Goal: Task Accomplishment & Management: Complete application form

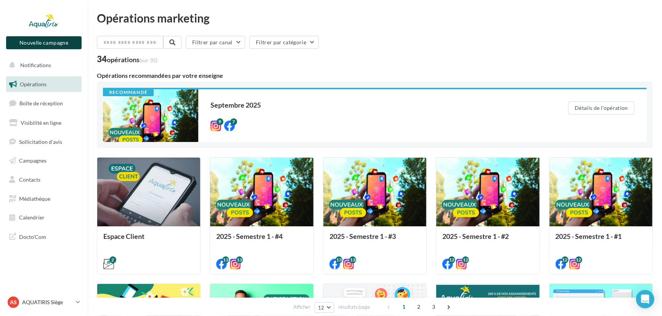
click at [59, 42] on button "Nouvelle campagne" at bounding box center [43, 42] width 75 height 13
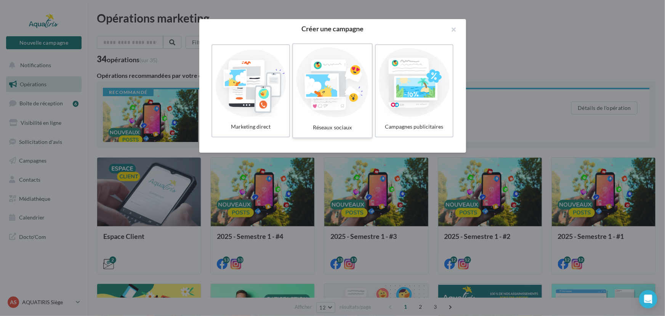
click at [327, 82] on div at bounding box center [332, 82] width 72 height 70
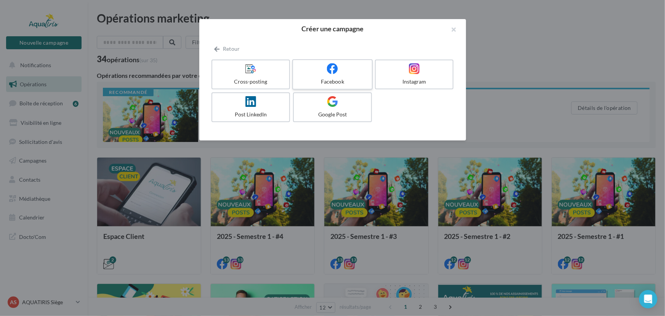
click at [305, 81] on div "Facebook" at bounding box center [332, 82] width 72 height 8
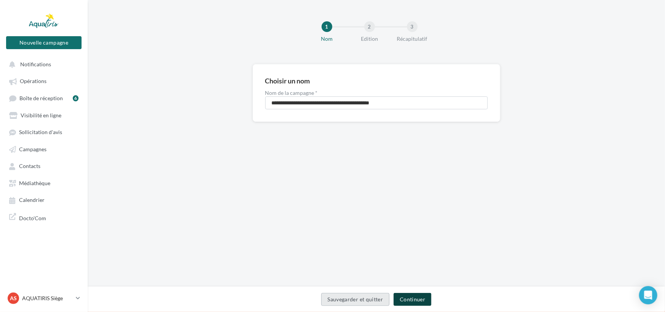
click at [419, 295] on button "Continuer" at bounding box center [413, 299] width 38 height 13
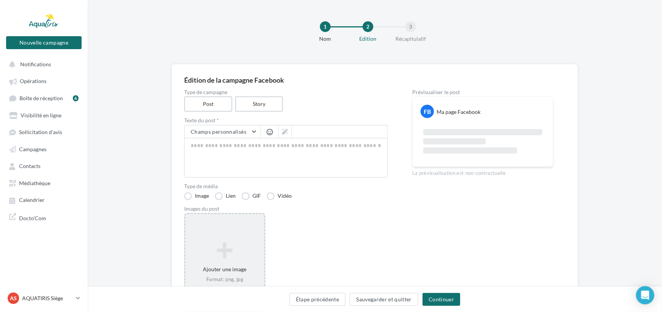
click at [220, 232] on div "Ajouter une image Format: png, jpg" at bounding box center [224, 262] width 81 height 99
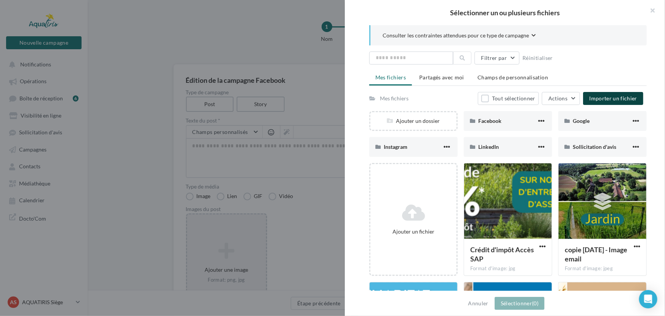
click at [607, 100] on span "Importer un fichier" at bounding box center [613, 98] width 48 height 6
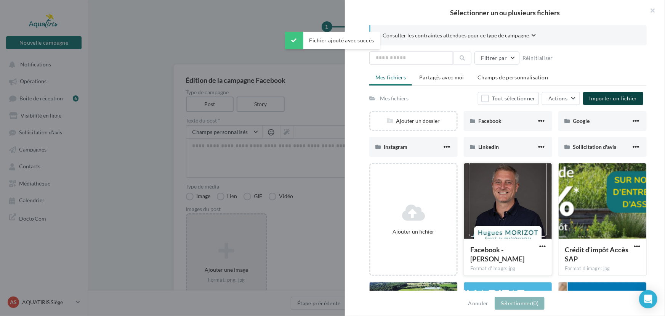
click at [508, 218] on div at bounding box center [508, 201] width 88 height 76
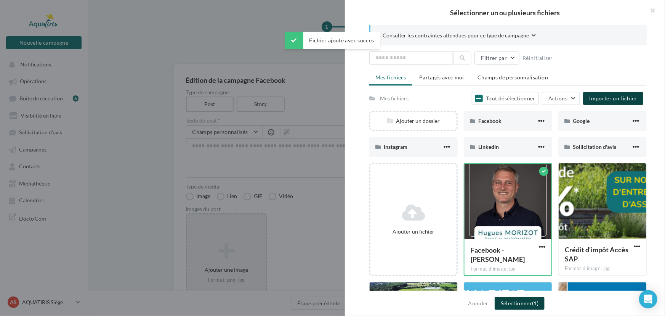
click at [528, 308] on button "Sélectionner (1)" at bounding box center [520, 303] width 50 height 13
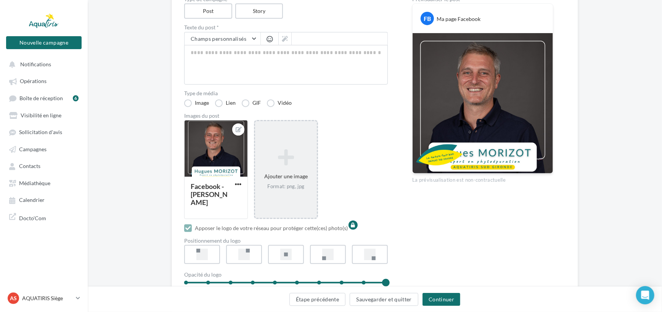
scroll to position [146, 0]
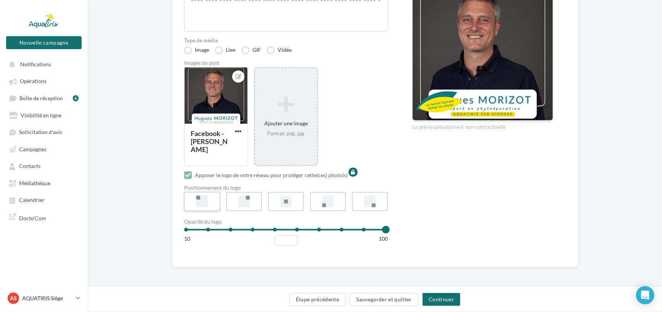
click at [202, 203] on div at bounding box center [202, 202] width 12 height 12
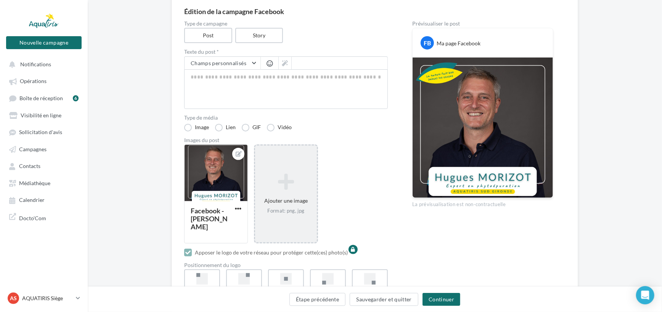
scroll to position [69, 0]
click at [245, 274] on div at bounding box center [244, 279] width 12 height 12
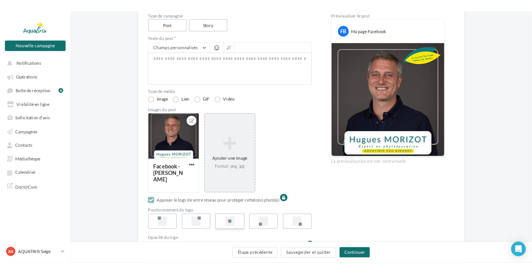
scroll to position [104, 0]
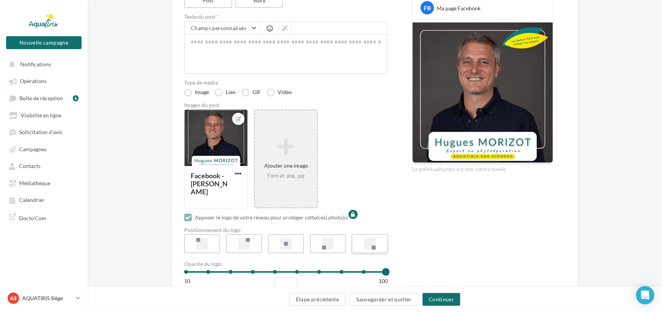
click at [379, 245] on label at bounding box center [369, 243] width 37 height 19
click at [198, 242] on div at bounding box center [202, 244] width 12 height 12
click at [383, 242] on label at bounding box center [369, 243] width 37 height 19
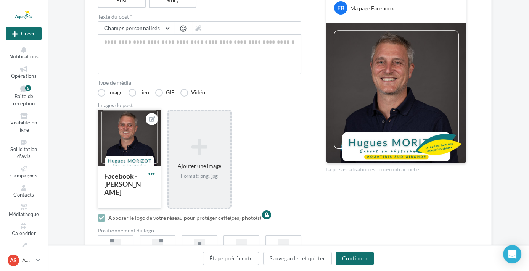
click at [154, 173] on span "button" at bounding box center [151, 173] width 6 height 6
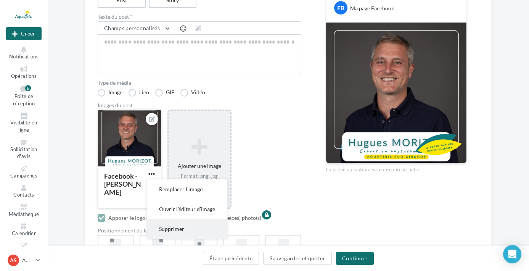
click at [176, 226] on button "Supprimer" at bounding box center [187, 229] width 80 height 20
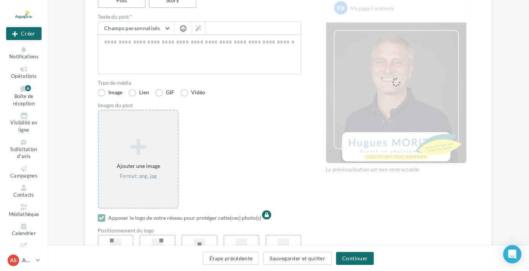
click at [154, 164] on div "Ajouter une image Format: png, jpg" at bounding box center [138, 159] width 79 height 49
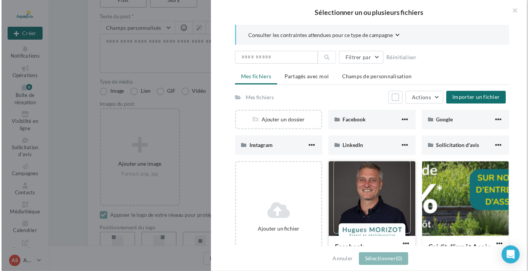
scroll to position [34, 0]
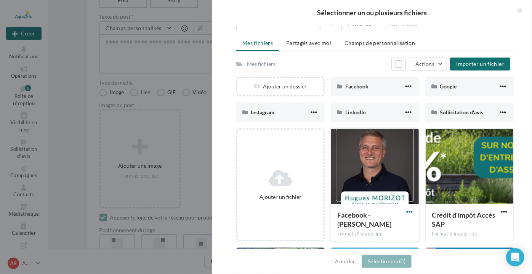
click at [406, 210] on span "button" at bounding box center [409, 211] width 6 height 6
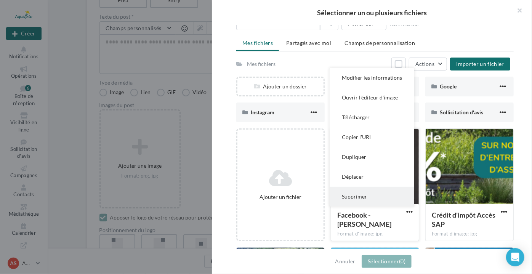
click at [382, 193] on button "Supprimer" at bounding box center [372, 197] width 85 height 20
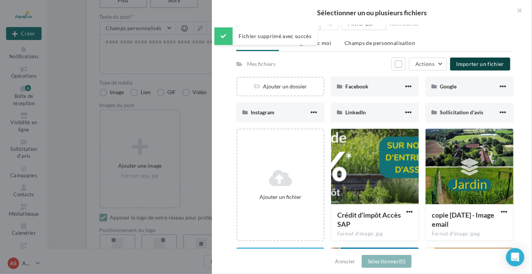
click at [482, 59] on button "Importer un fichier" at bounding box center [480, 64] width 60 height 13
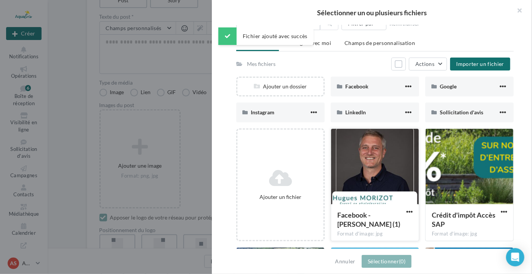
click at [357, 175] on div at bounding box center [375, 167] width 88 height 76
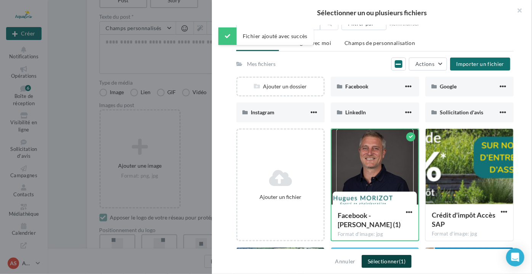
click at [391, 263] on button "Sélectionner (1)" at bounding box center [387, 261] width 50 height 13
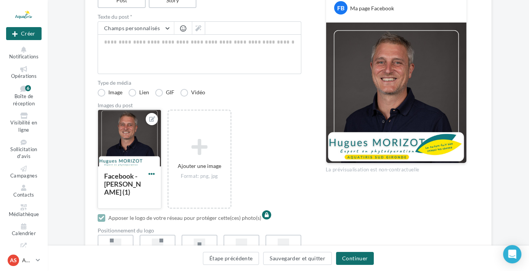
click at [151, 172] on span "button" at bounding box center [151, 173] width 6 height 6
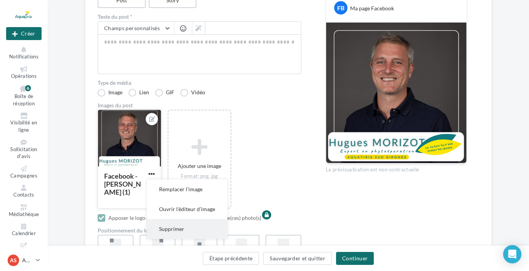
click at [192, 232] on button "Supprimer" at bounding box center [187, 229] width 80 height 20
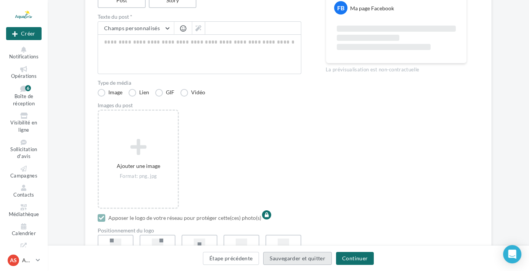
click at [294, 260] on button "Sauvegarder et quitter" at bounding box center [297, 258] width 69 height 13
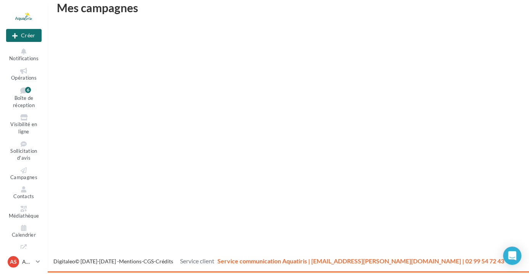
scroll to position [12, 0]
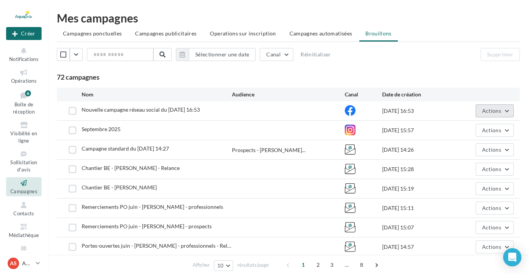
click at [499, 112] on span "Actions" at bounding box center [491, 110] width 19 height 6
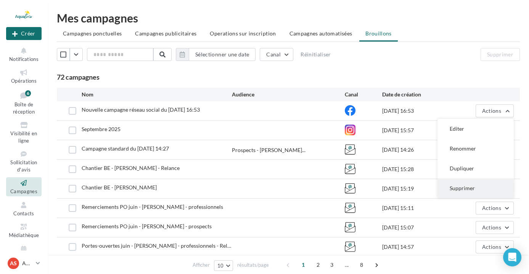
click at [484, 179] on button "Supprimer" at bounding box center [475, 188] width 76 height 20
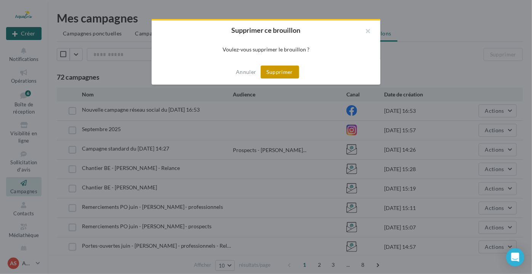
click at [284, 71] on button "Supprimer" at bounding box center [280, 72] width 38 height 13
